Goal: Obtain resource: Obtain resource

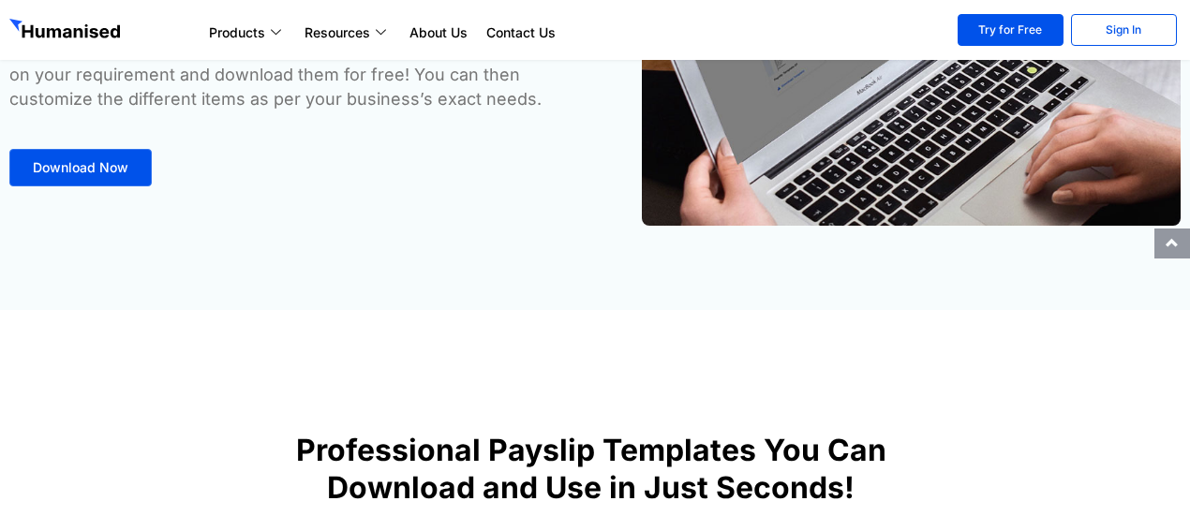
scroll to position [281, 0]
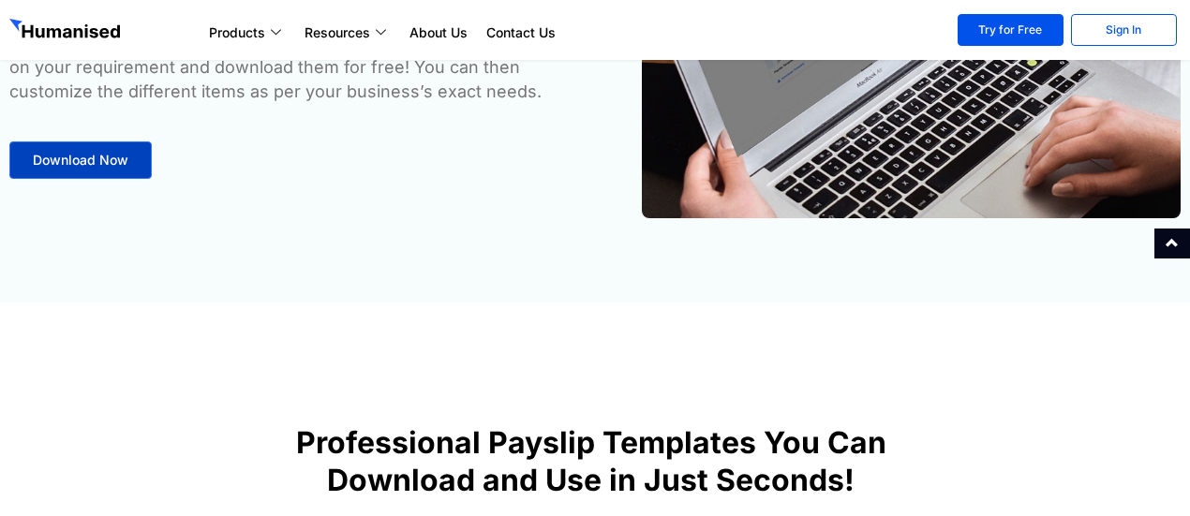
click at [68, 162] on span "Download Now" at bounding box center [81, 160] width 96 height 13
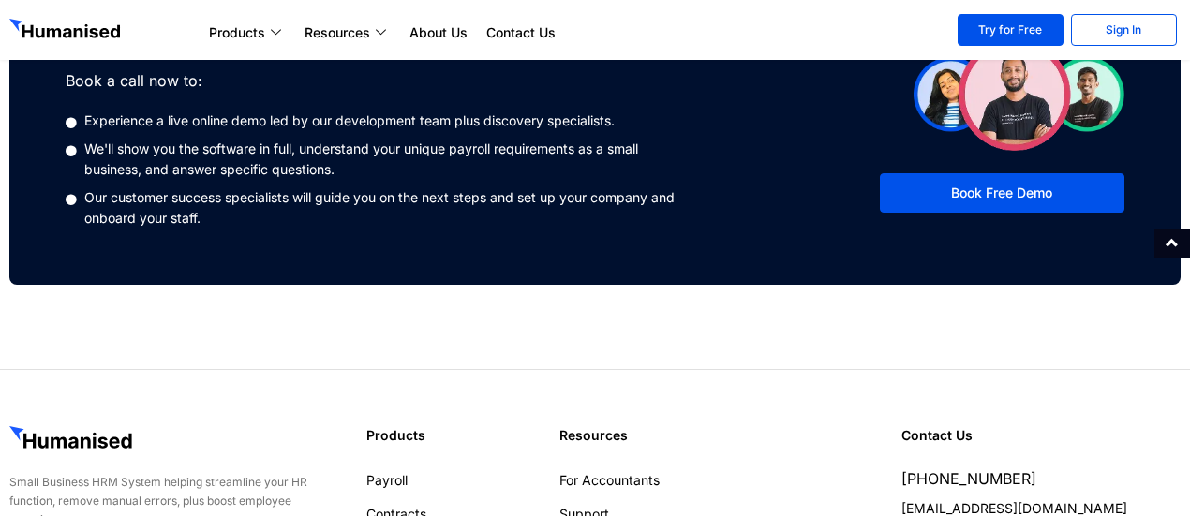
scroll to position [1521, 0]
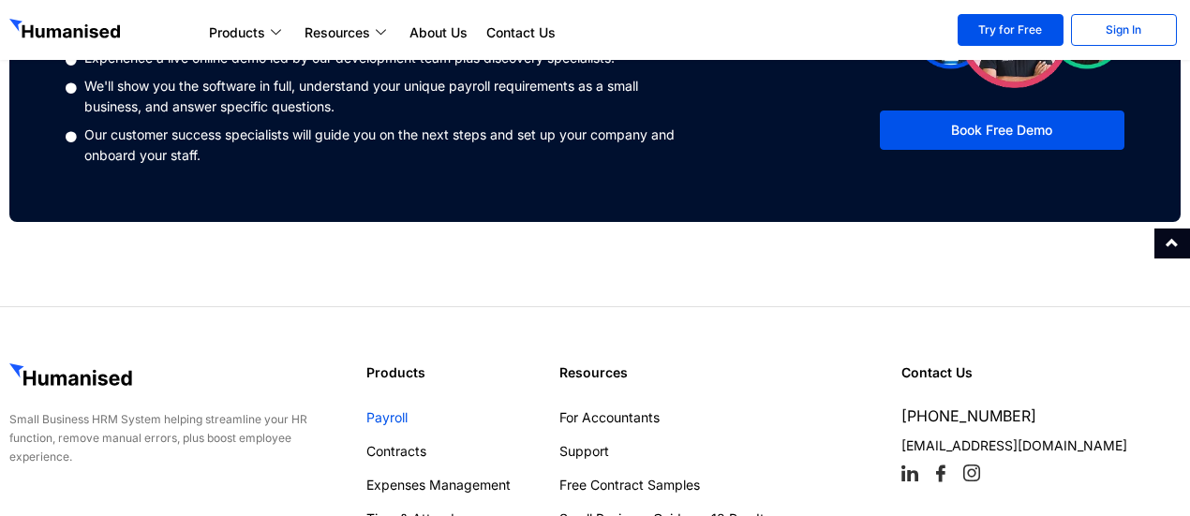
click at [395, 413] on link "Payroll" at bounding box center [453, 418] width 174 height 19
